Goal: Navigation & Orientation: Find specific page/section

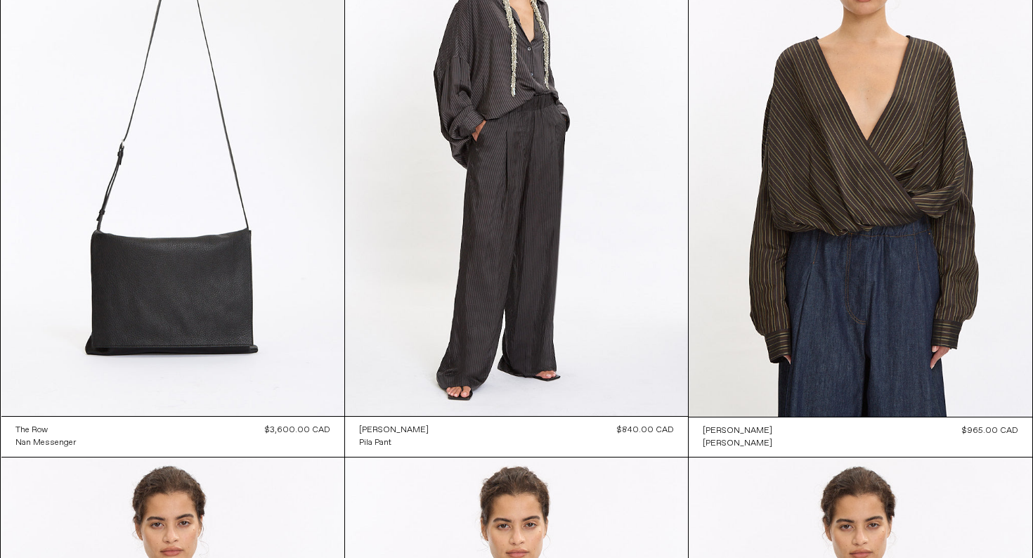
click at [596, 70] on div "Close dialog JOIN OUR MAILING LIST Subscribe to receive 10% off your first purc…" at bounding box center [516, 279] width 1033 height 558
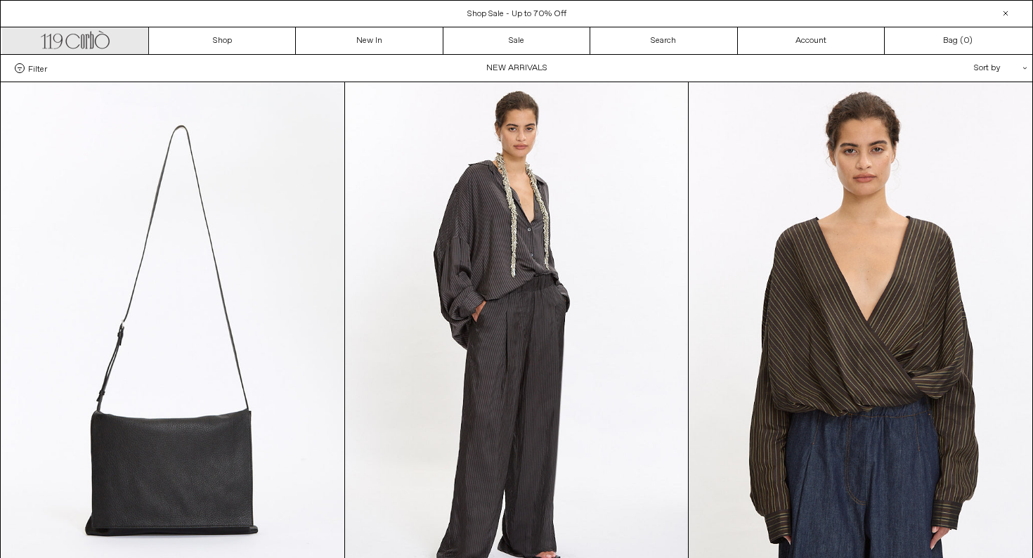
click at [117, 45] on link ".cls-1, .cls-2 { fill: #231f20; stroke: #231f20; stroke-miterlimit: 10; stroke-…" at bounding box center [75, 40] width 147 height 27
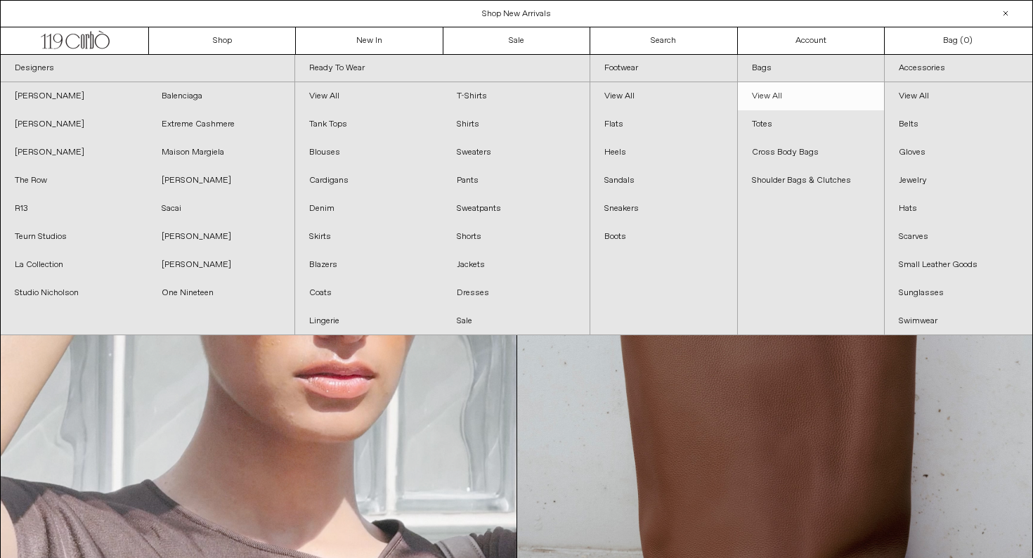
click at [769, 88] on link "View All" at bounding box center [811, 96] width 147 height 28
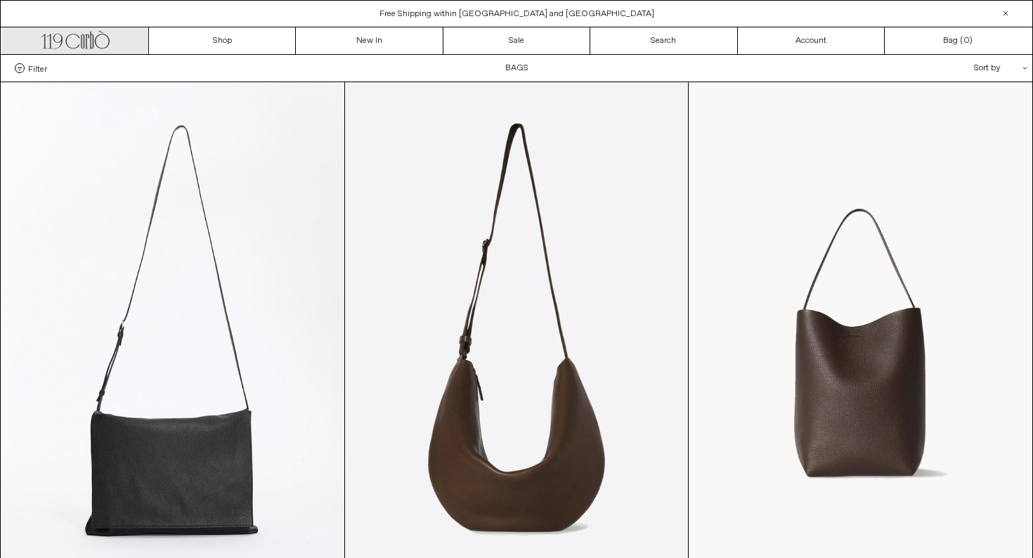
click at [77, 36] on icon ".cls-1, .cls-2 { fill: #231f20; stroke: #231f20; stroke-miterlimit: 10; stroke-…" at bounding box center [75, 38] width 69 height 20
